Goal: Information Seeking & Learning: Learn about a topic

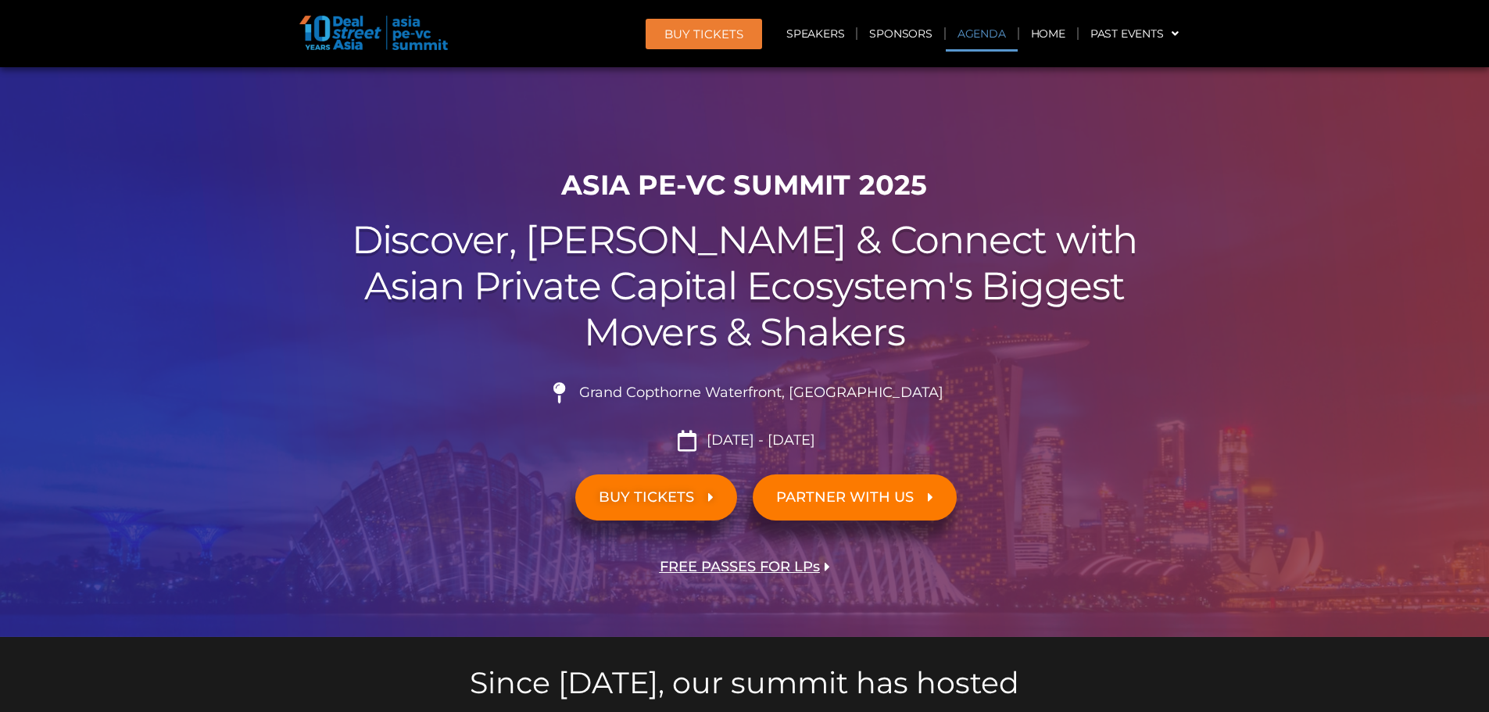
click at [985, 32] on link "Agenda" at bounding box center [982, 34] width 72 height 36
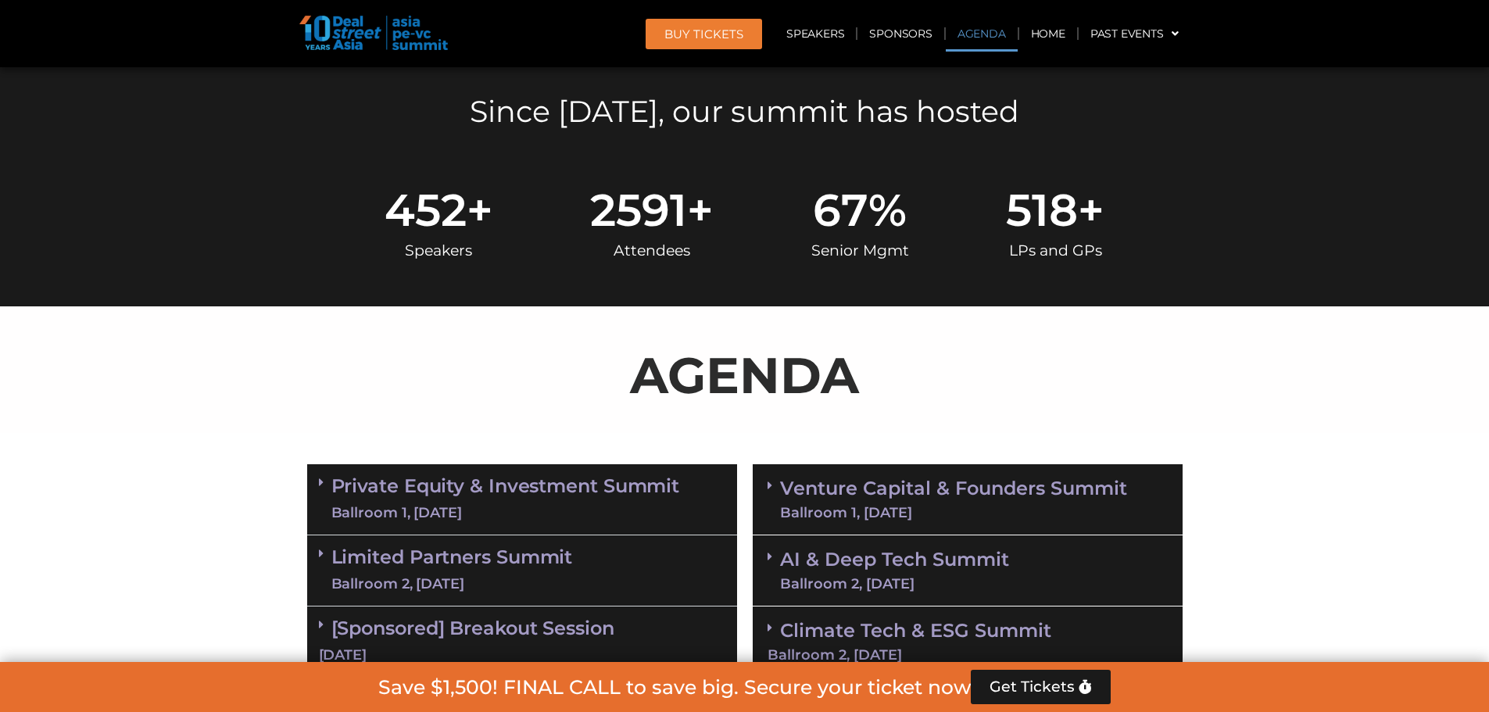
scroll to position [818, 0]
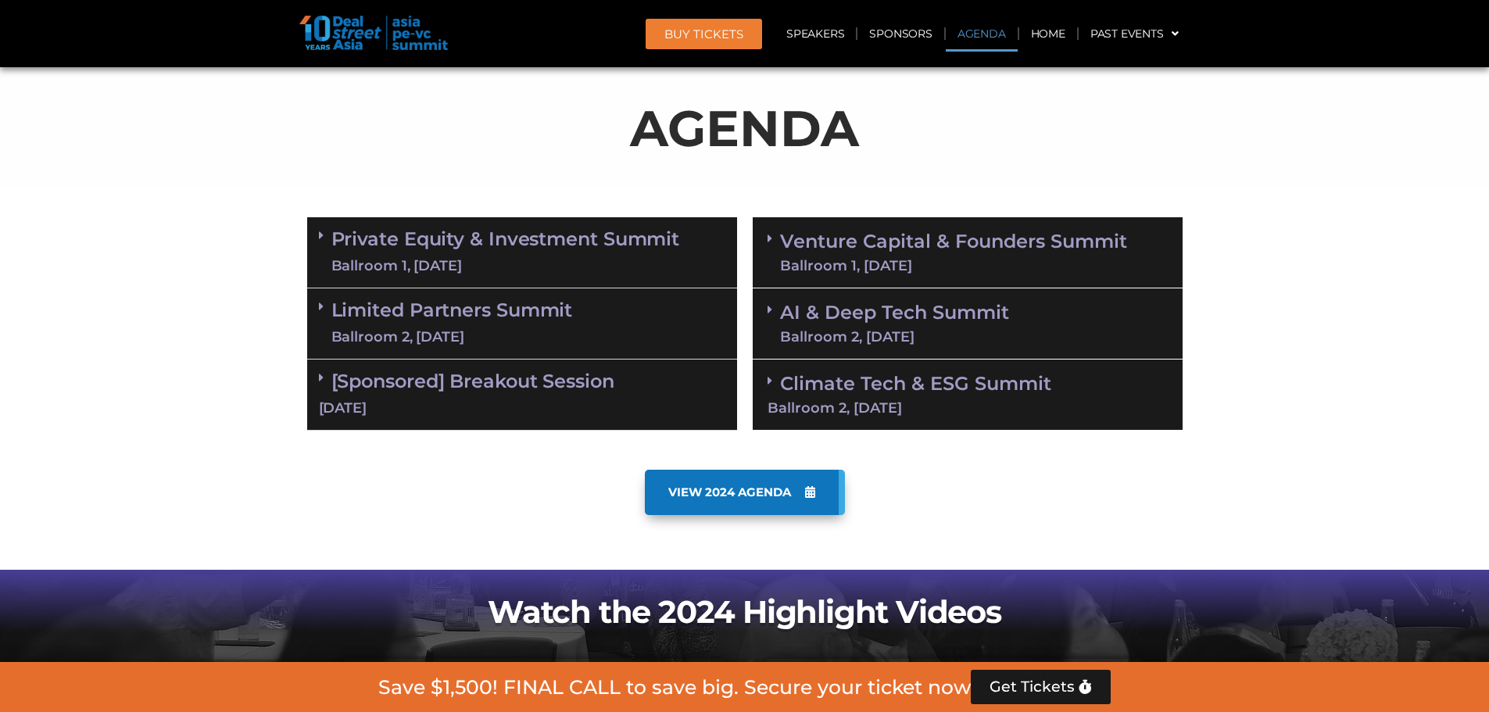
click at [883, 311] on link "AI & Deep Tech Summit Ballroom 2, [DATE]" at bounding box center [894, 323] width 229 height 41
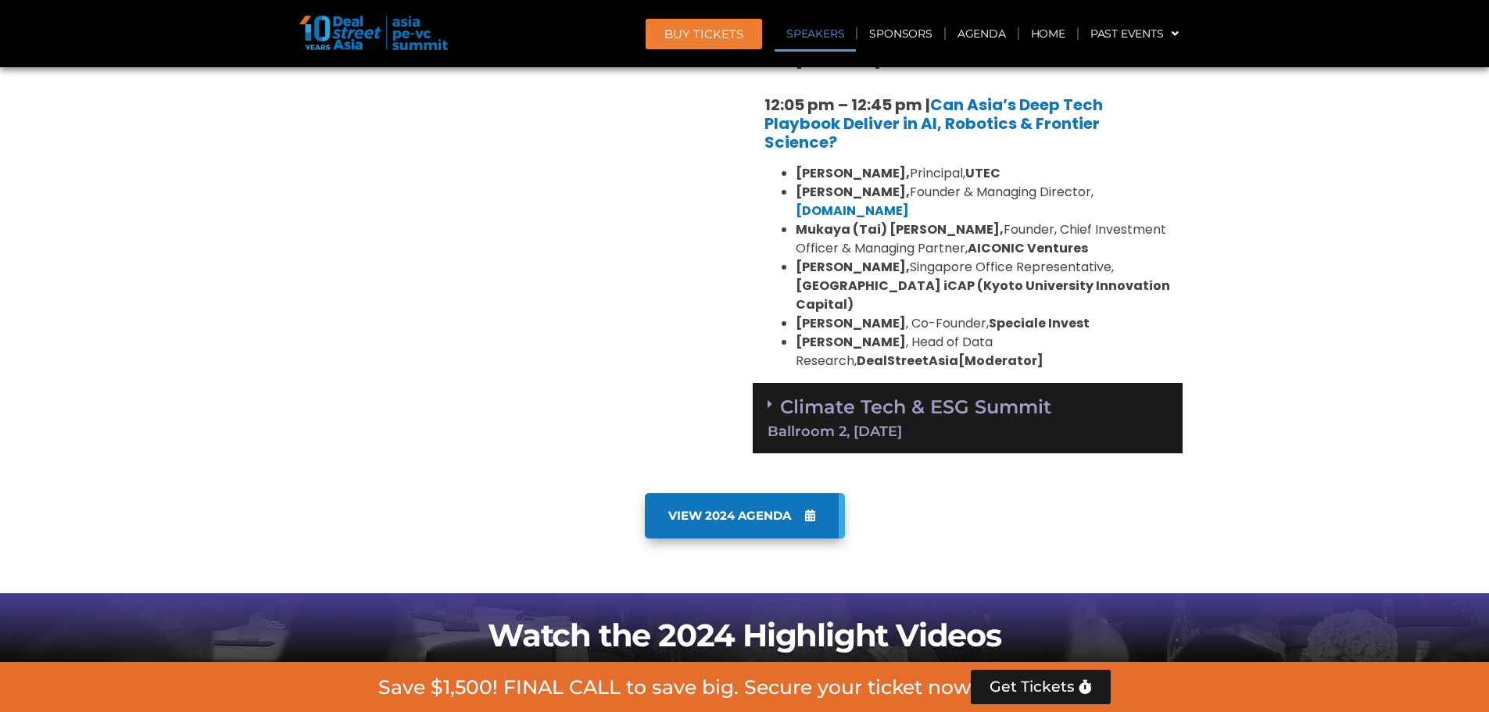
scroll to position [1522, 0]
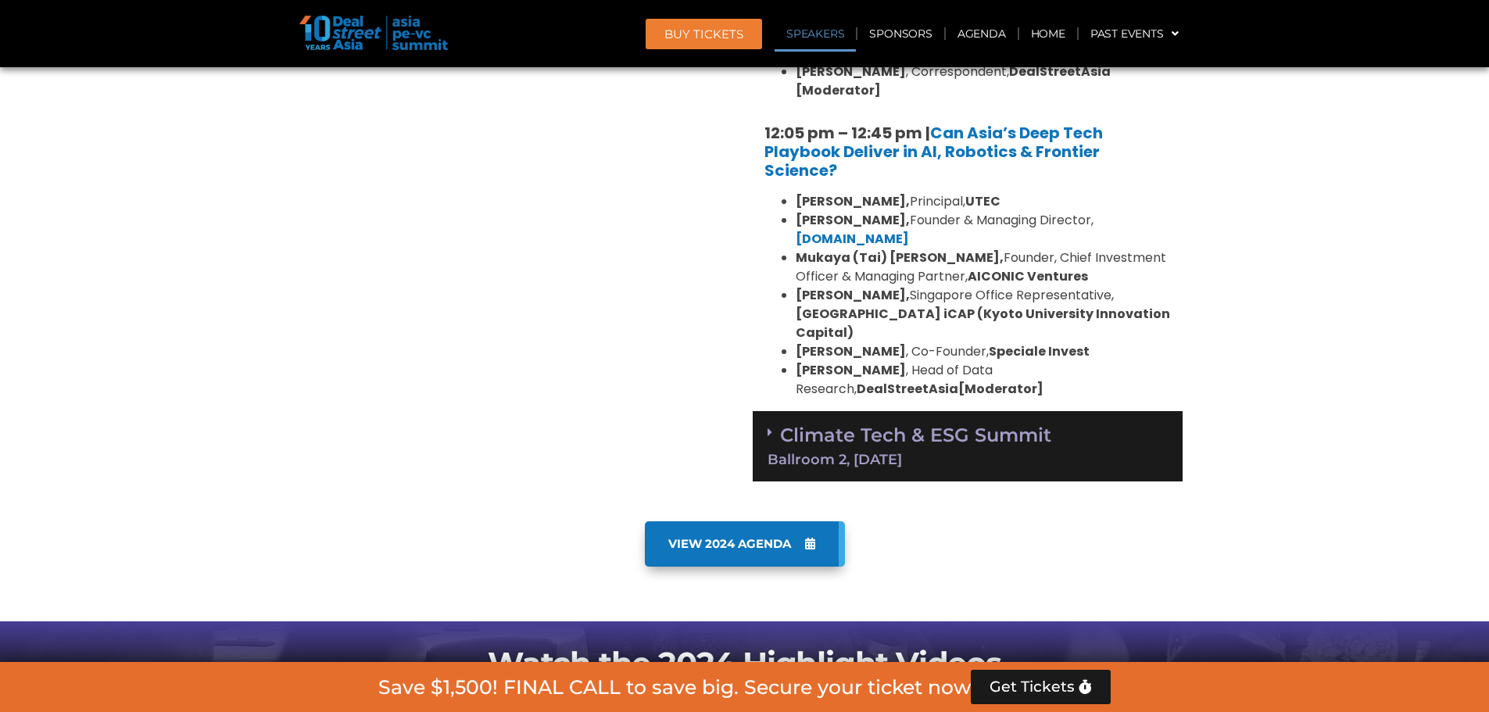
click at [958, 424] on link "Climate Tech & ESG Summit Ballroom 2, [DATE]" at bounding box center [968, 445] width 400 height 43
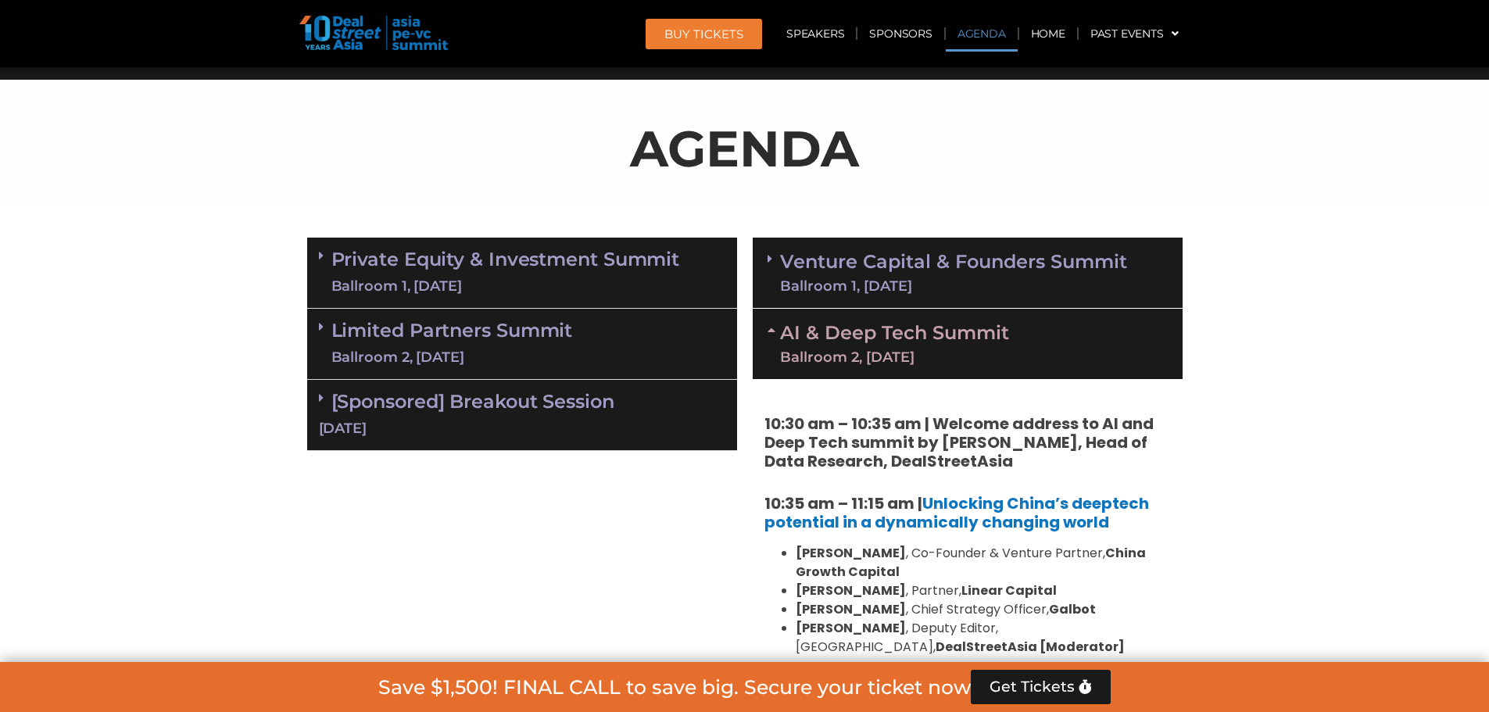
scroll to position [662, 0]
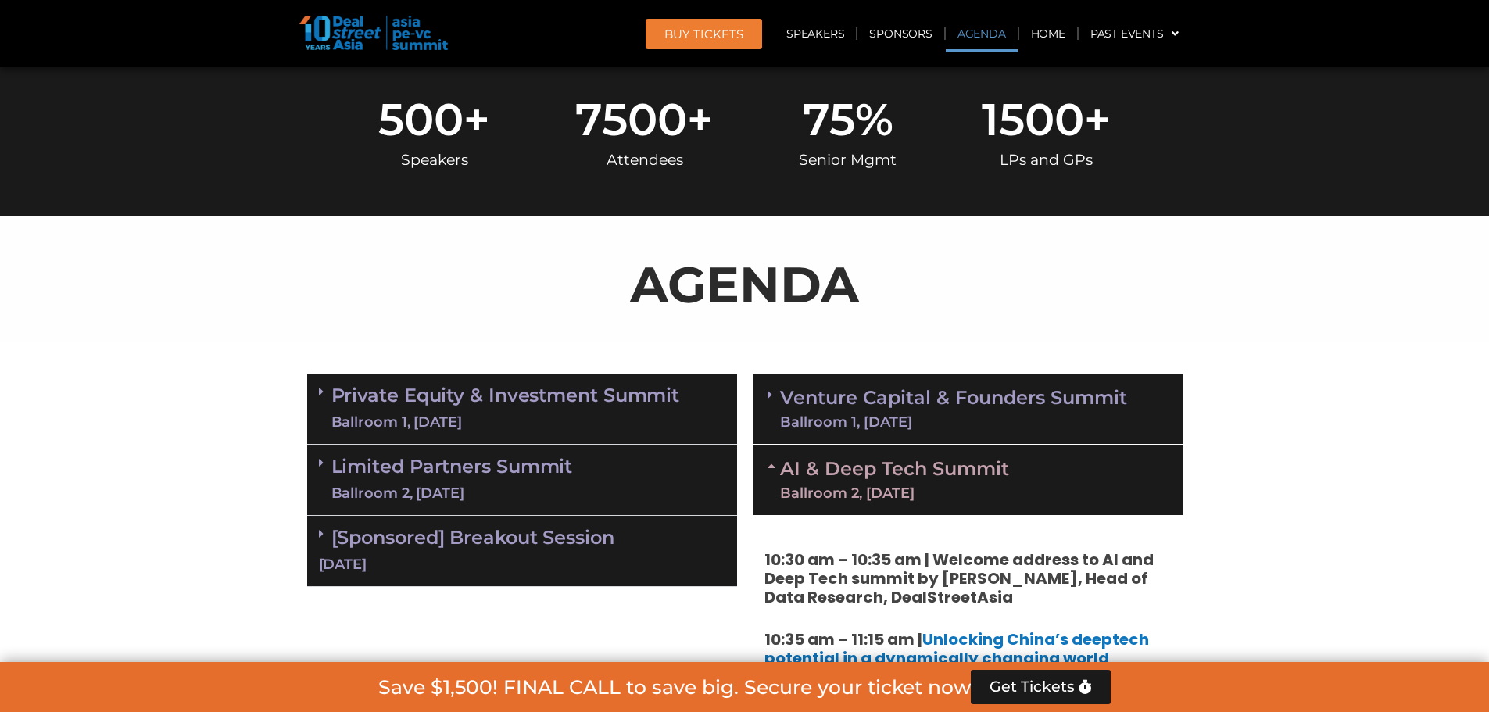
click at [894, 416] on div "Ballroom 1, [DATE]" at bounding box center [953, 422] width 347 height 14
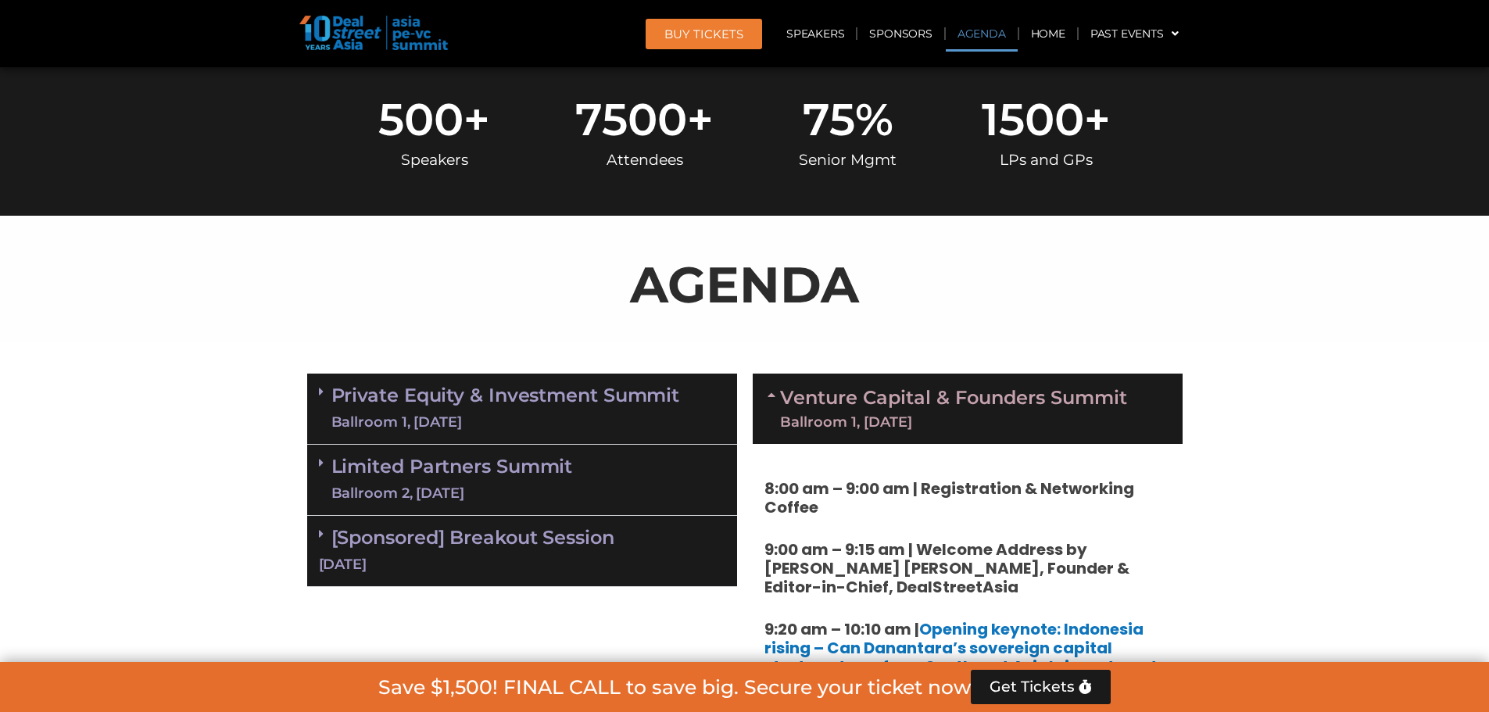
scroll to position [740, 0]
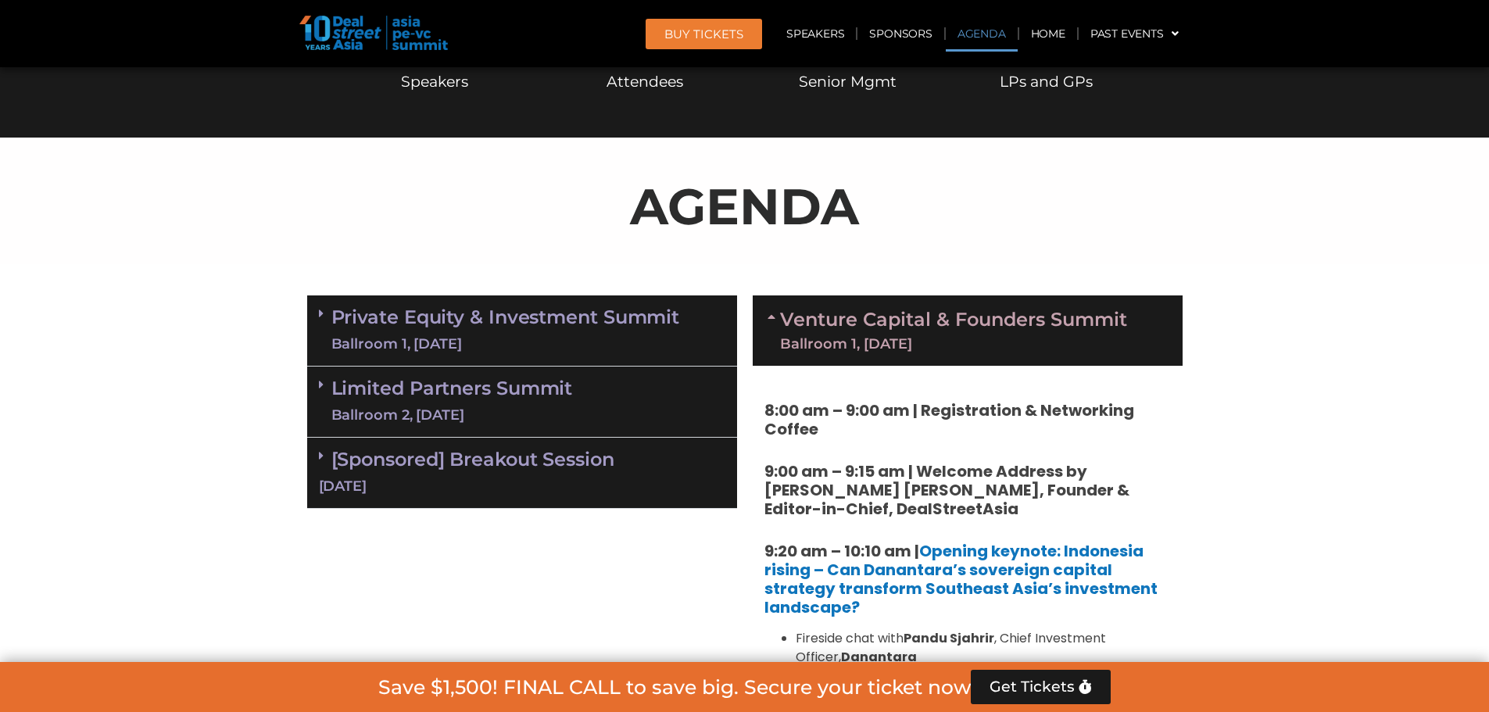
click at [956, 342] on div "Ballroom 1, [DATE]" at bounding box center [953, 344] width 347 height 14
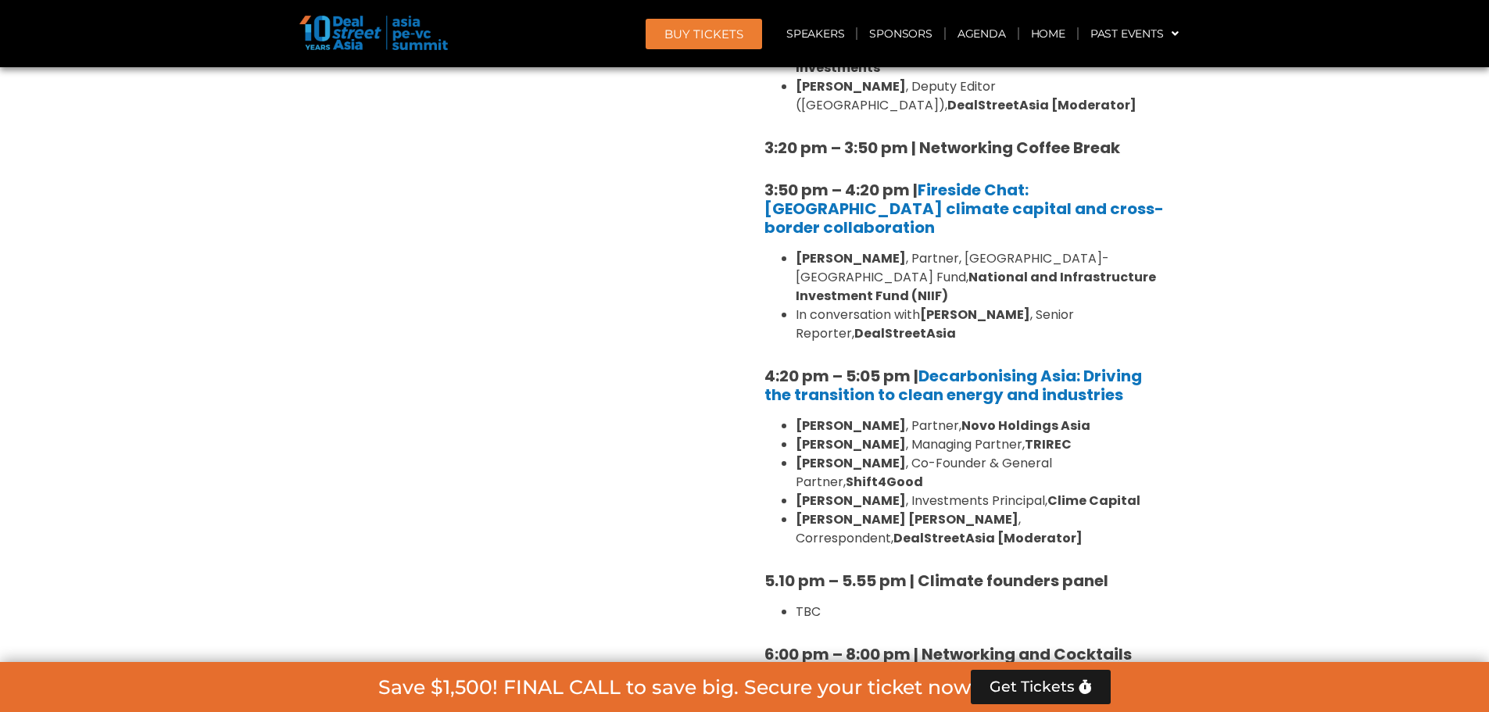
scroll to position [2538, 0]
drag, startPoint x: 765, startPoint y: 510, endPoint x: 1158, endPoint y: 509, distance: 392.4
click at [1155, 646] on h5 "6:00 pm – 8:00 pm | Networking and Cocktails" at bounding box center [968, 655] width 407 height 19
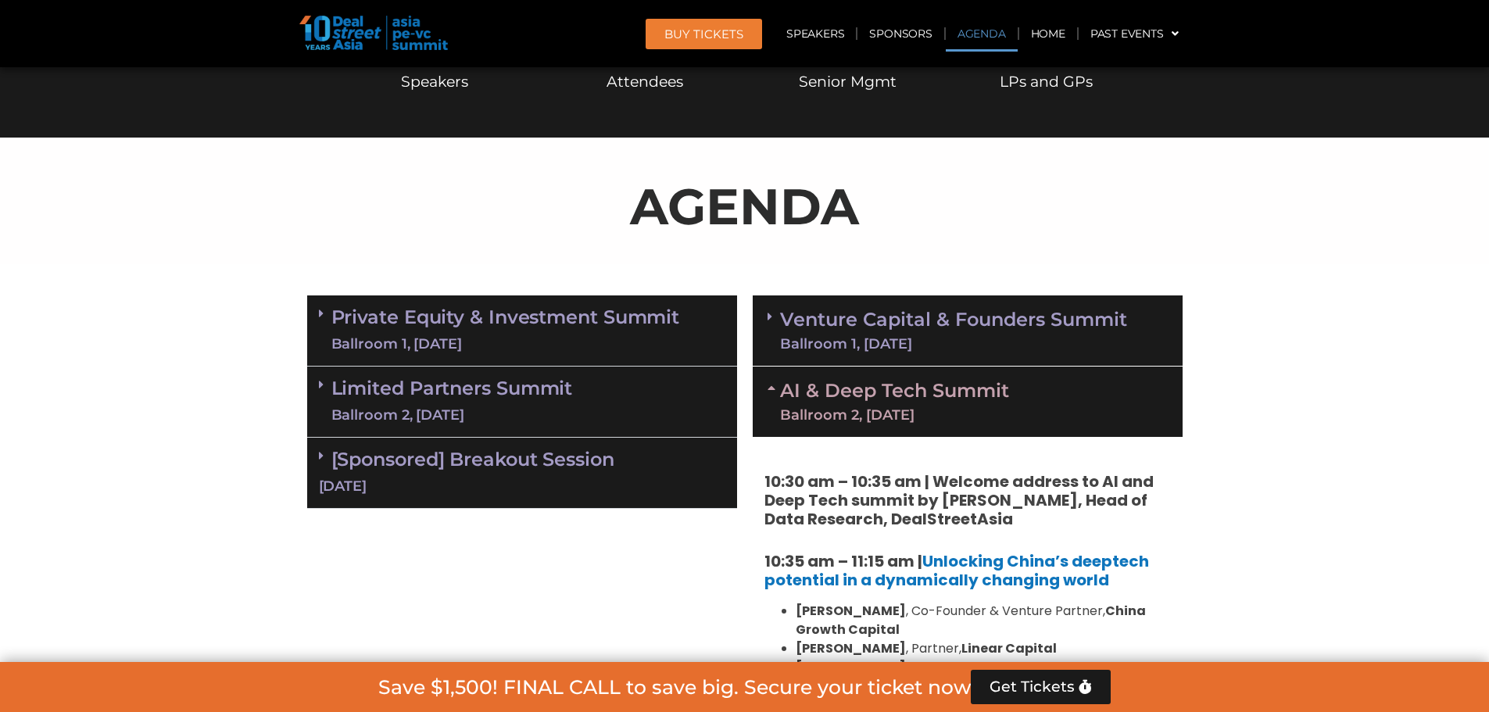
scroll to position [662, 0]
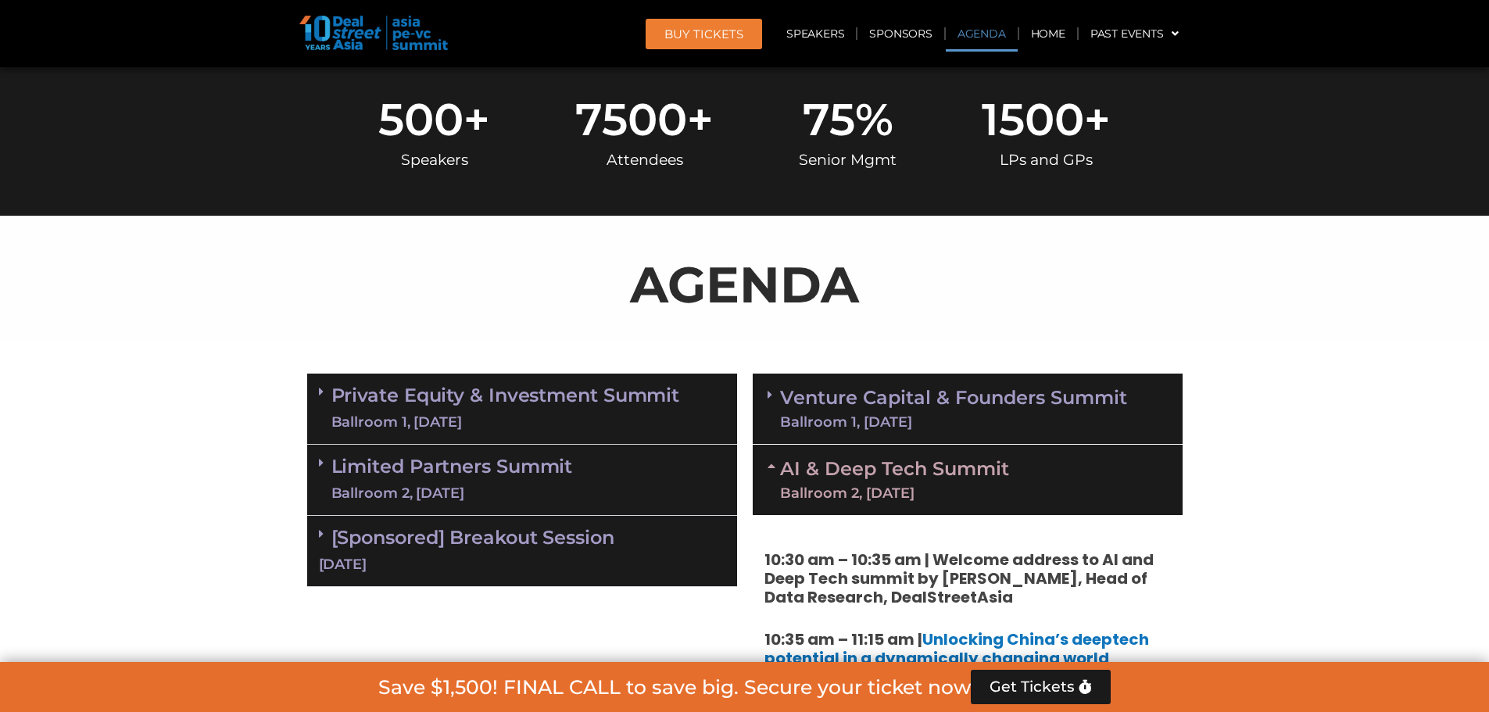
click at [501, 548] on link "[Sponsored] Breakout Session [DATE]" at bounding box center [522, 550] width 407 height 48
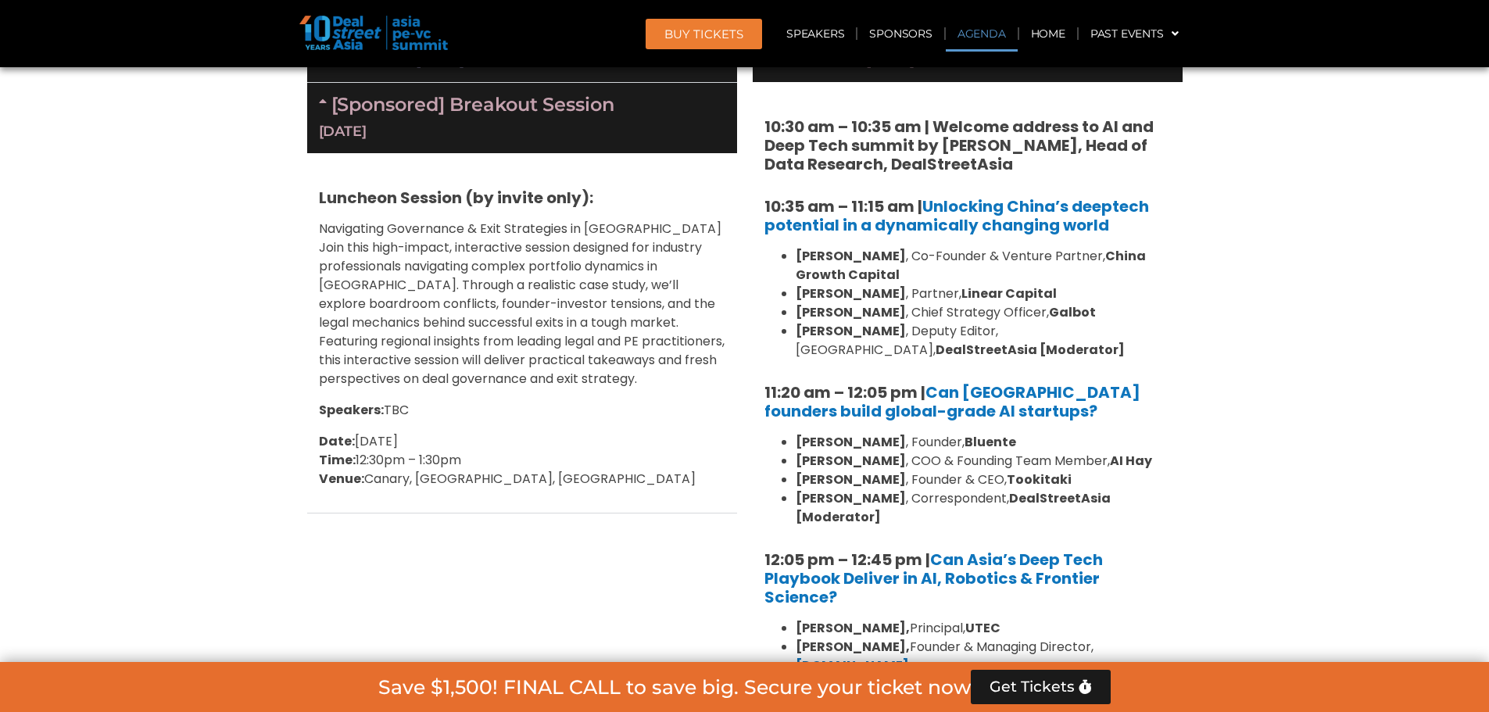
scroll to position [1131, 0]
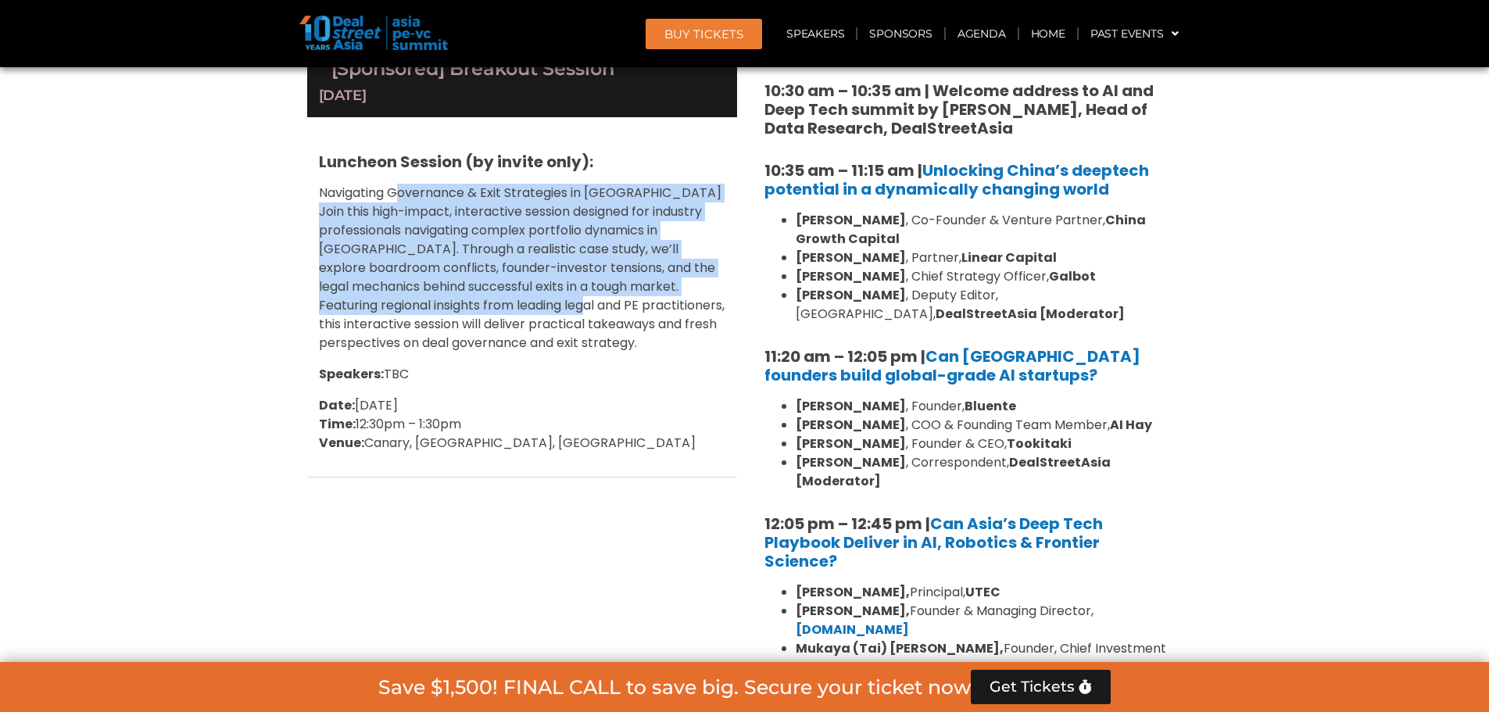
drag, startPoint x: 402, startPoint y: 187, endPoint x: 542, endPoint y: 305, distance: 183.1
click at [542, 305] on p "Navigating Governance & Exit Strategies in [GEOGRAPHIC_DATA] Join this high-imp…" at bounding box center [522, 268] width 407 height 169
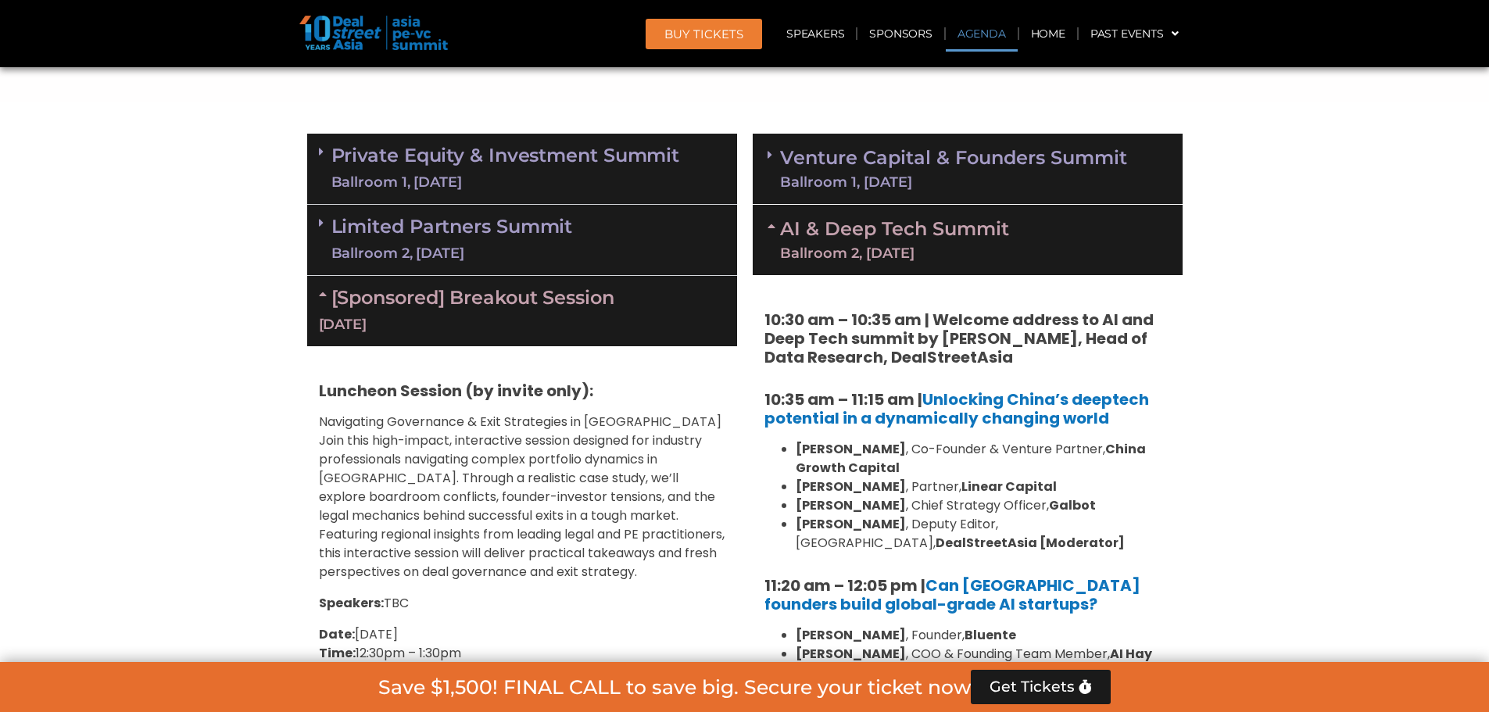
scroll to position [897, 0]
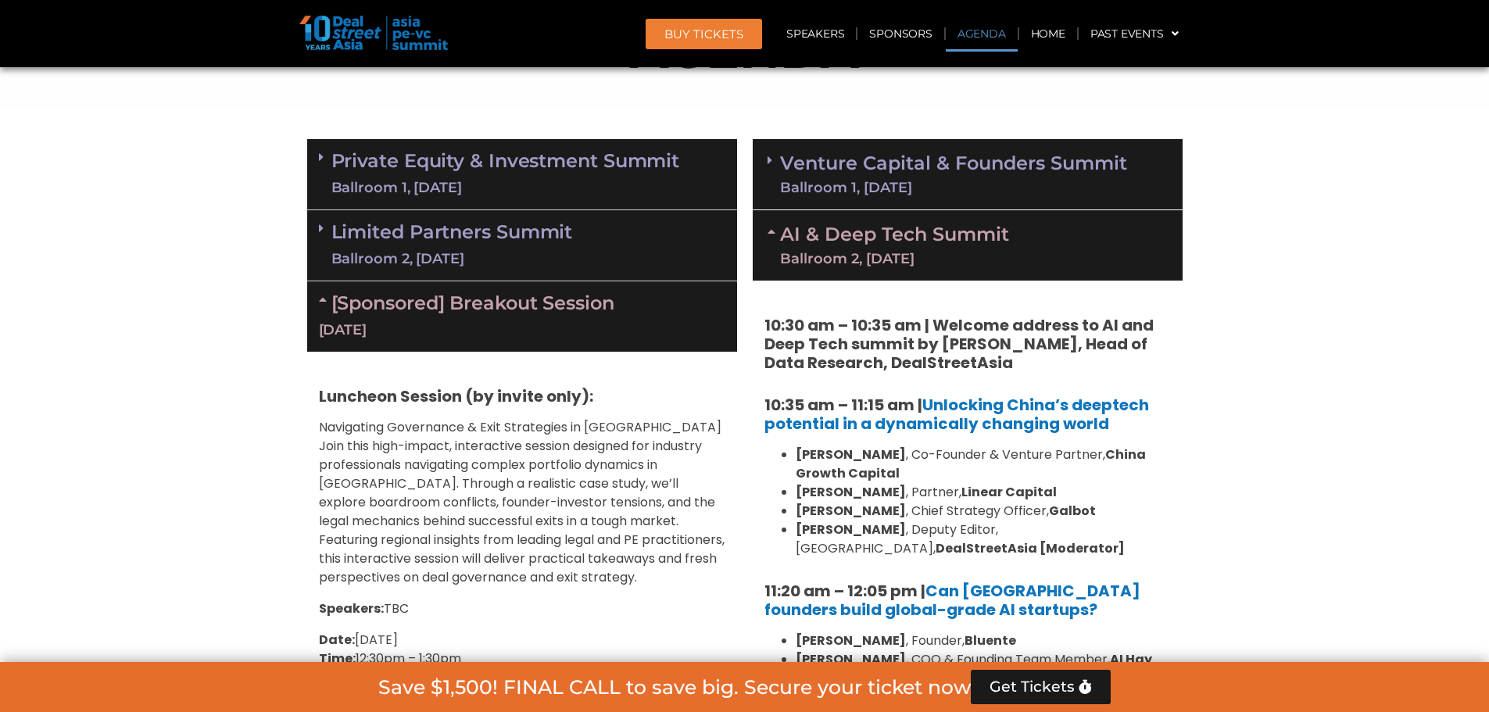
click at [546, 267] on div "Ballroom 2, [DATE]" at bounding box center [452, 259] width 242 height 20
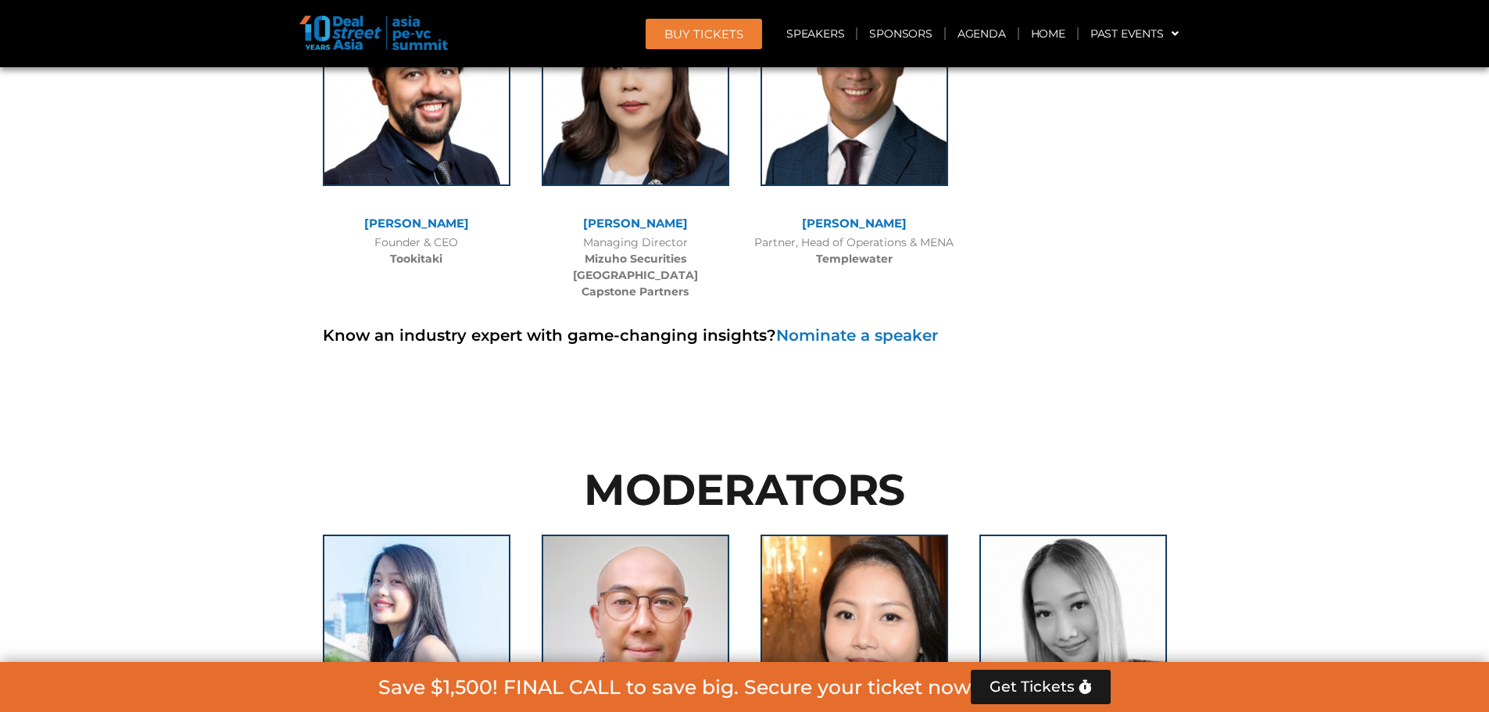
scroll to position [12117, 0]
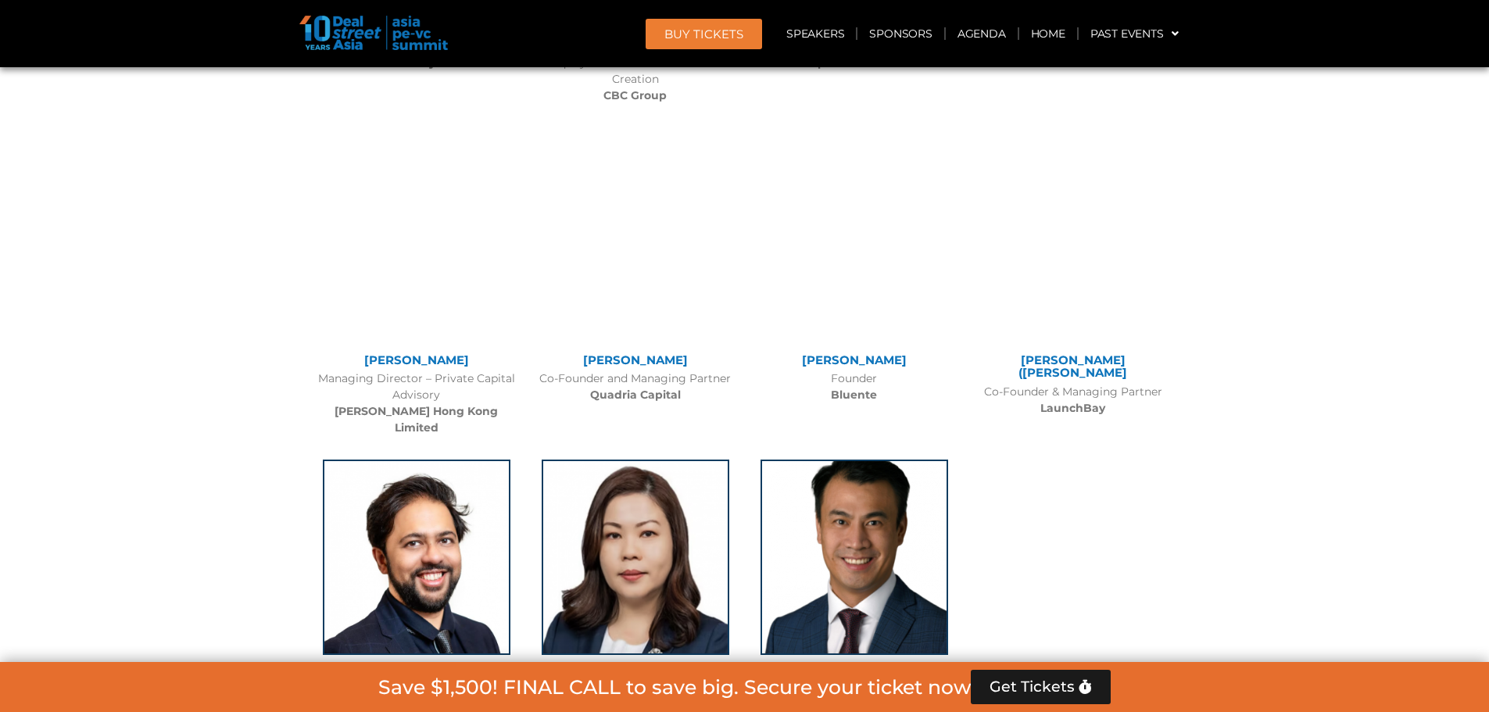
click at [380, 50] on div at bounding box center [432, 34] width 267 height 36
click at [397, 24] on img at bounding box center [373, 33] width 149 height 34
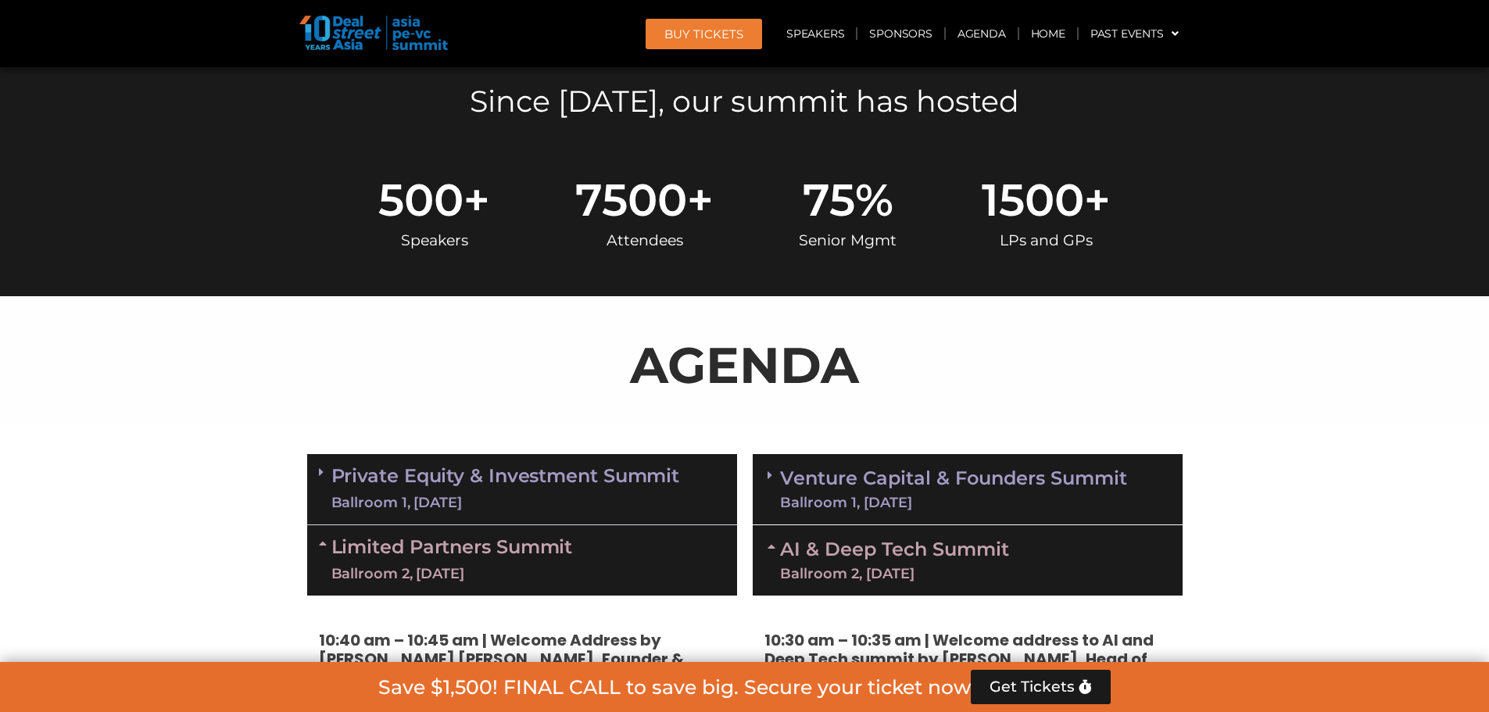
scroll to position [0, 0]
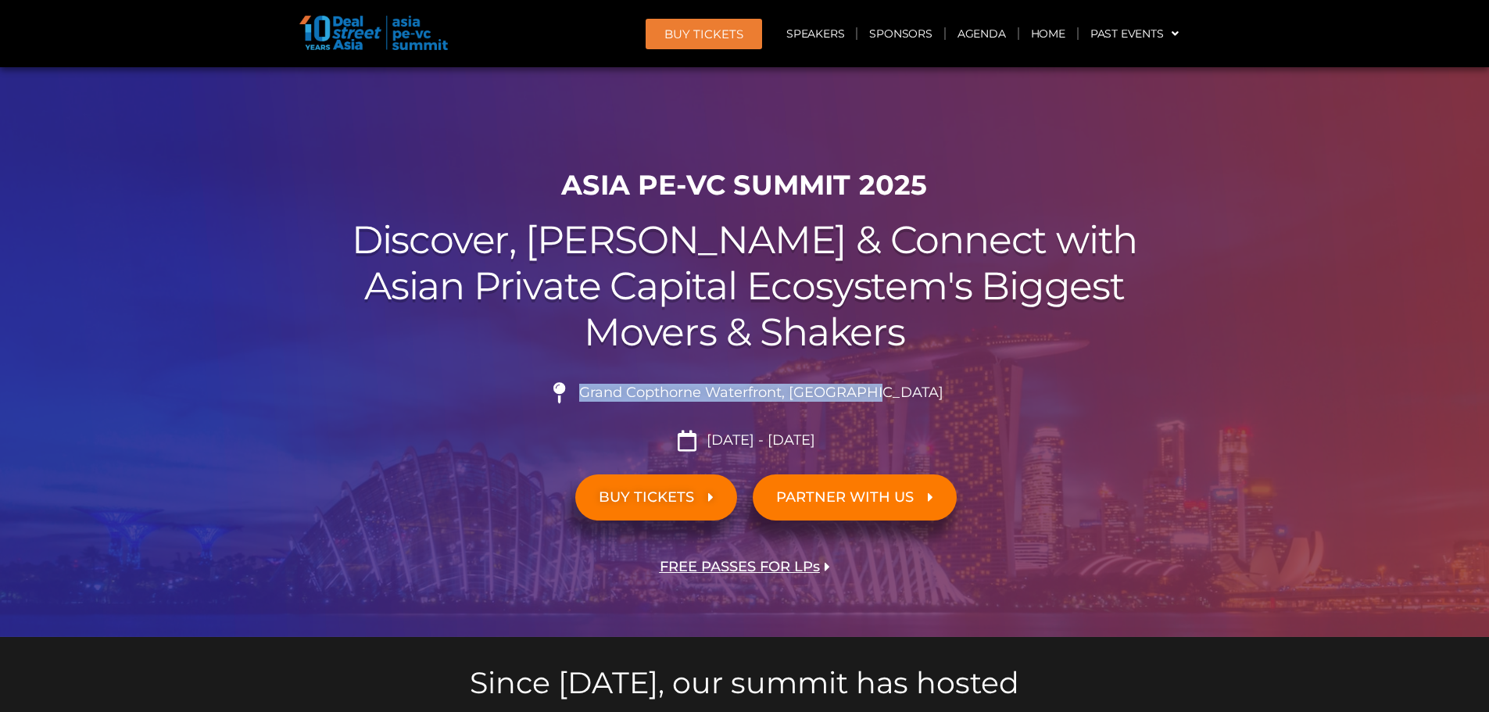
drag, startPoint x: 619, startPoint y: 392, endPoint x: 911, endPoint y: 395, distance: 291.6
click at [911, 395] on li "Grand Copthorne Waterfront, [GEOGRAPHIC_DATA]​" at bounding box center [745, 399] width 876 height 34
